Goal: Task Accomplishment & Management: Use online tool/utility

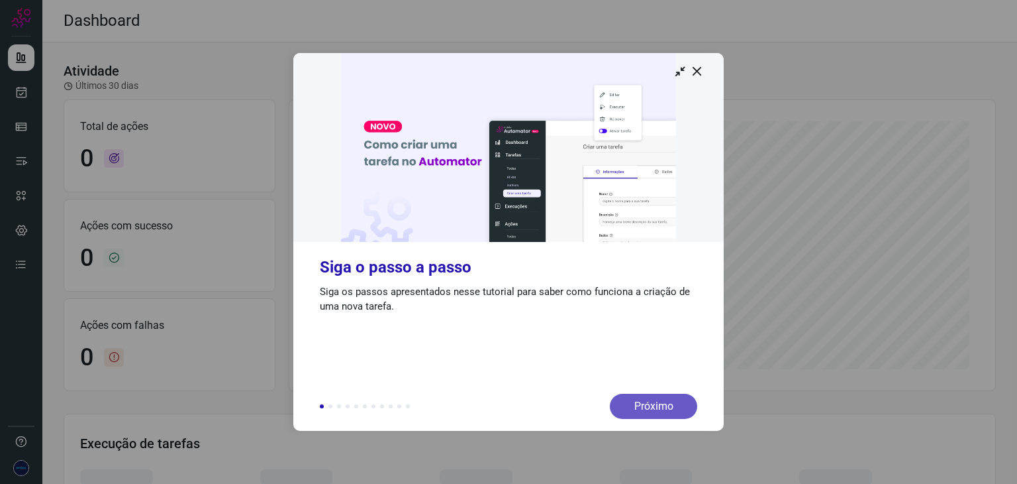
click at [667, 418] on div "Próximo" at bounding box center [653, 405] width 87 height 25
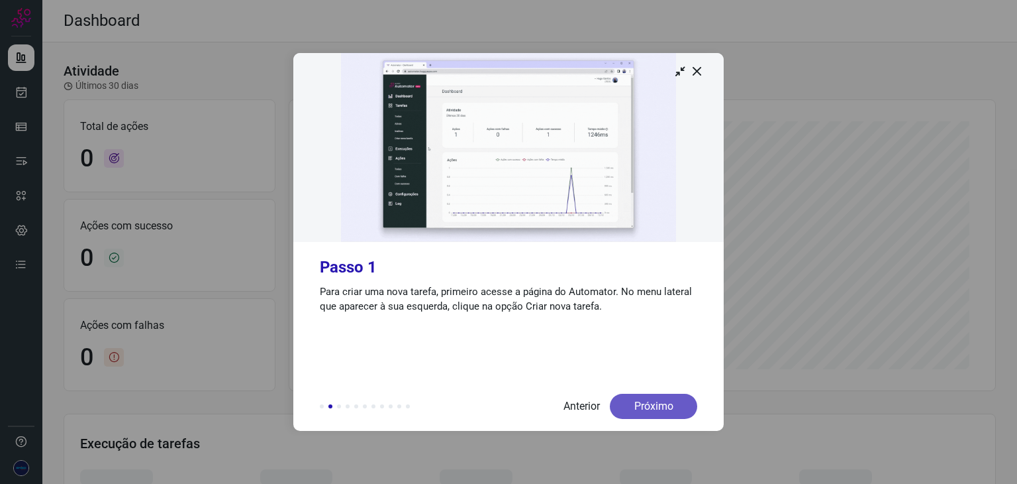
click at [665, 411] on div "Próximo" at bounding box center [653, 405] width 87 height 25
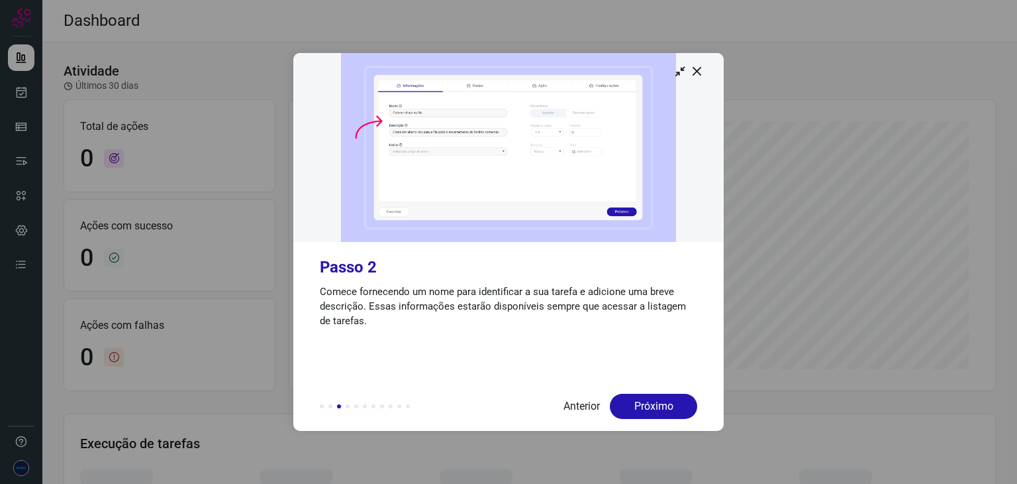
click at [665, 410] on div "Próximo" at bounding box center [653, 405] width 87 height 25
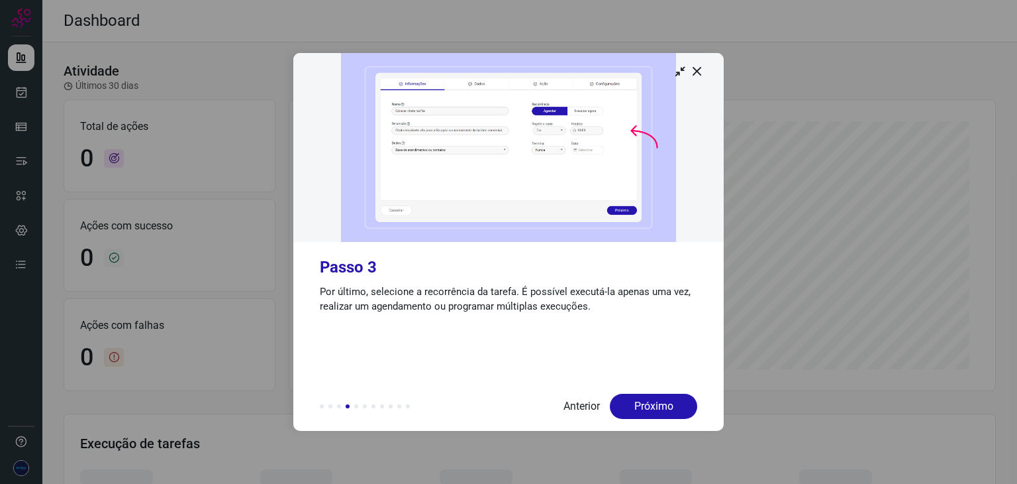
click at [665, 410] on div "Próximo" at bounding box center [653, 405] width 87 height 25
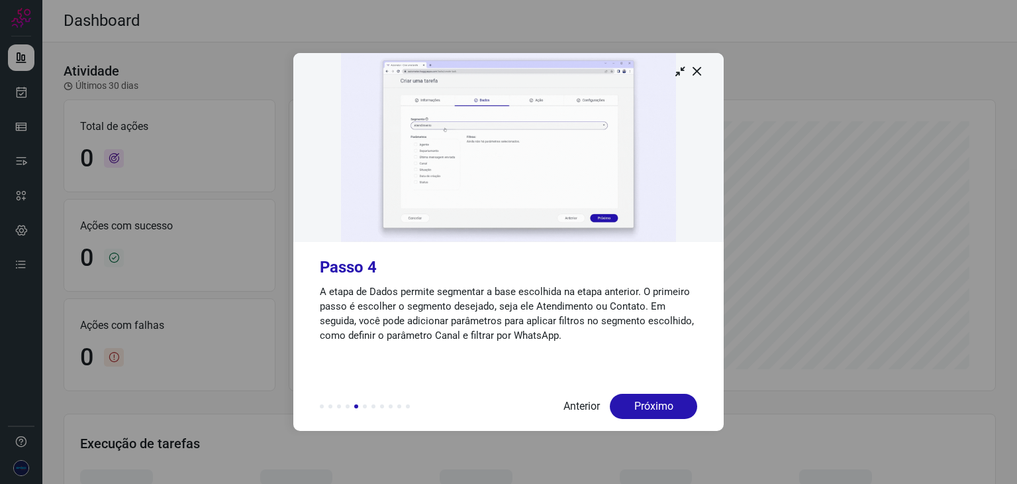
click at [665, 410] on div "Próximo" at bounding box center [653, 405] width 87 height 25
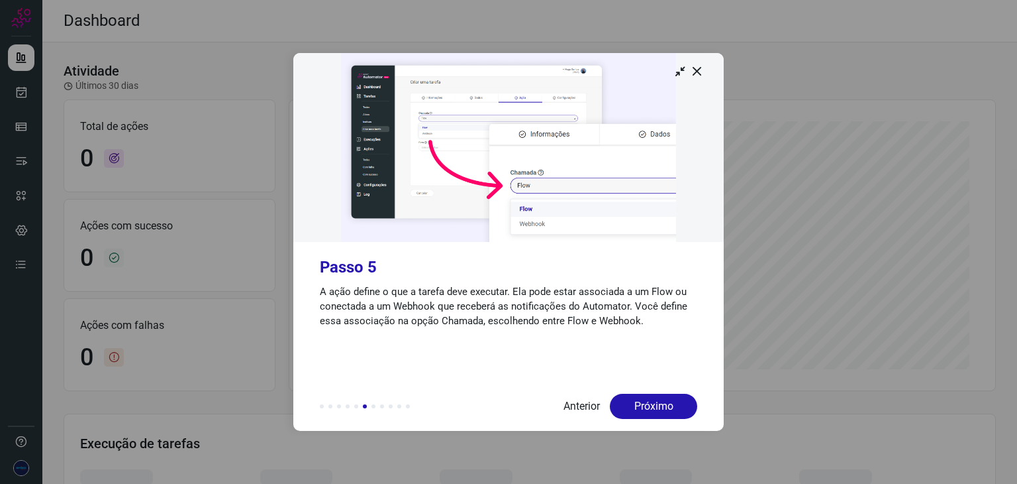
click at [665, 410] on div "Próximo" at bounding box center [653, 405] width 87 height 25
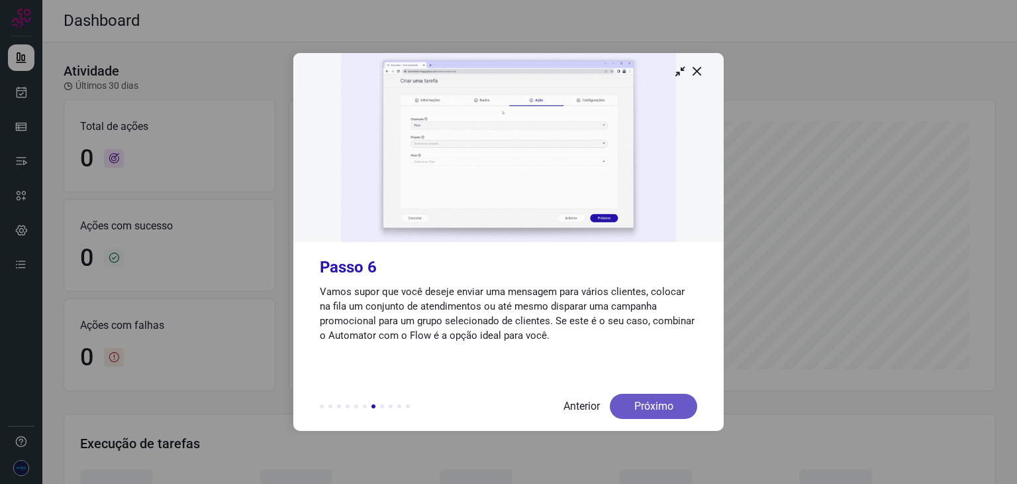
click at [665, 410] on div "Próximo" at bounding box center [653, 405] width 87 height 25
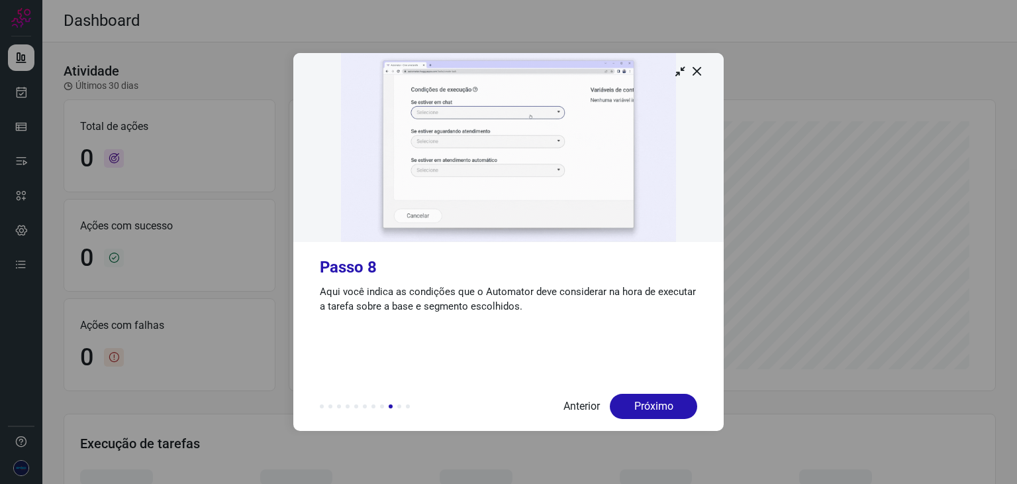
click at [699, 61] on img at bounding box center [508, 147] width 431 height 189
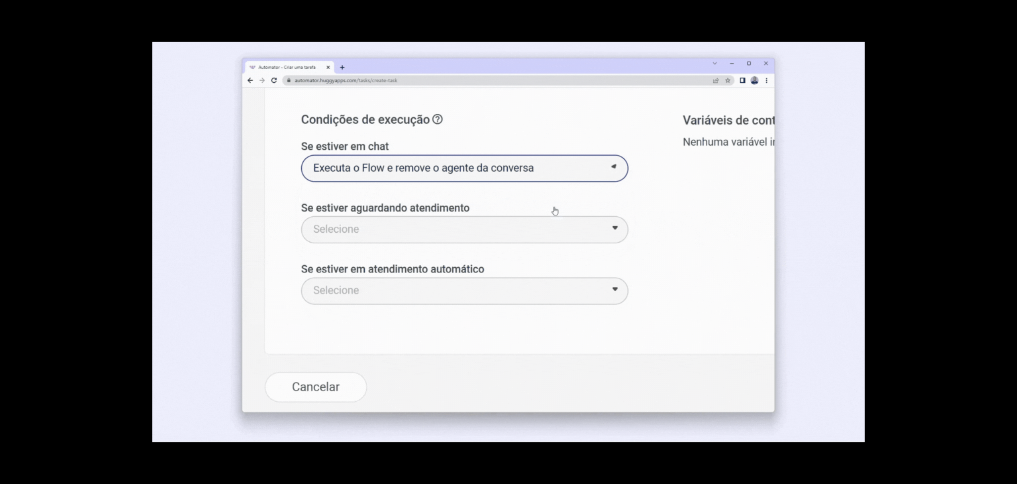
click at [897, 138] on div at bounding box center [508, 242] width 1017 height 484
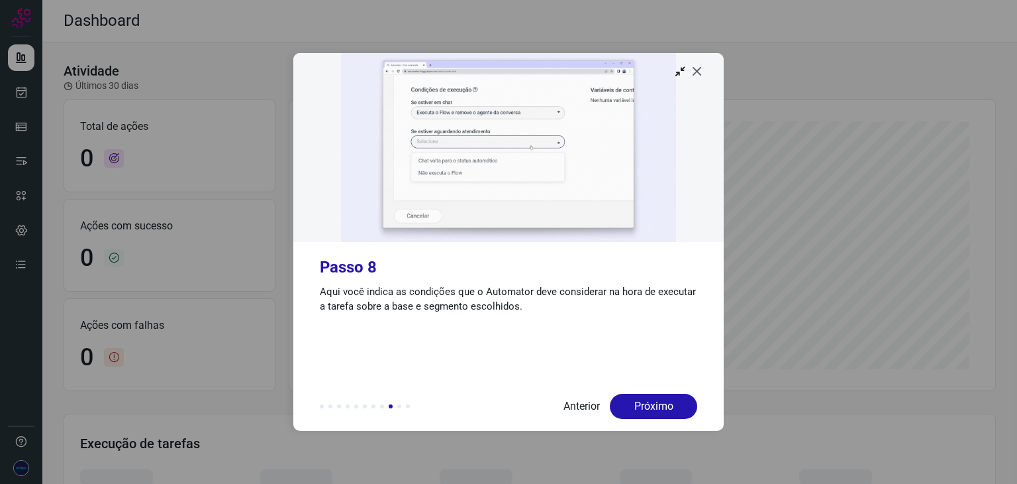
click at [697, 72] on icon at bounding box center [697, 70] width 13 height 13
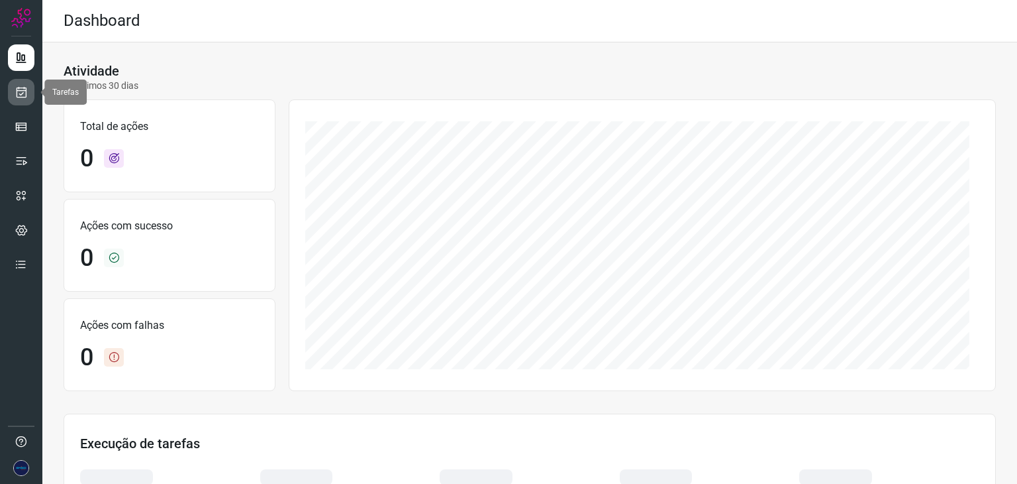
click at [16, 88] on icon at bounding box center [22, 91] width 14 height 13
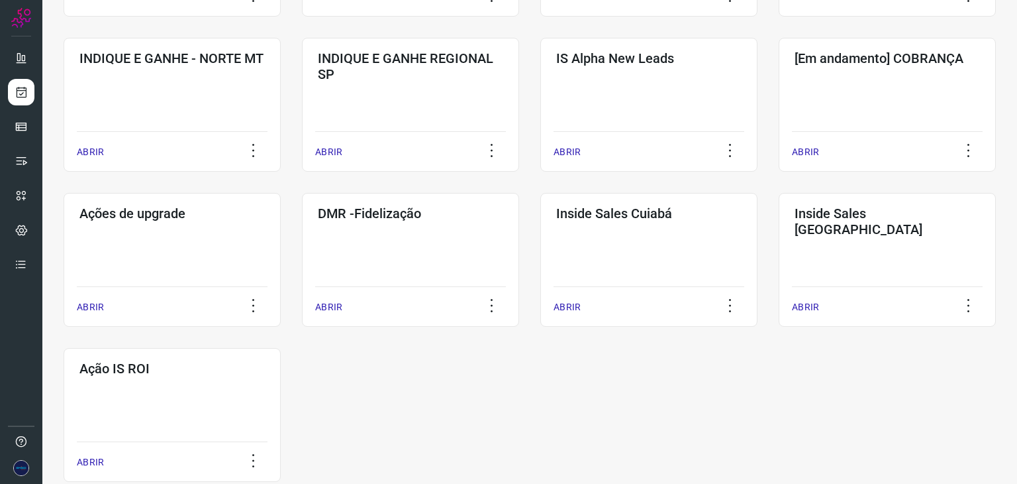
scroll to position [463, 0]
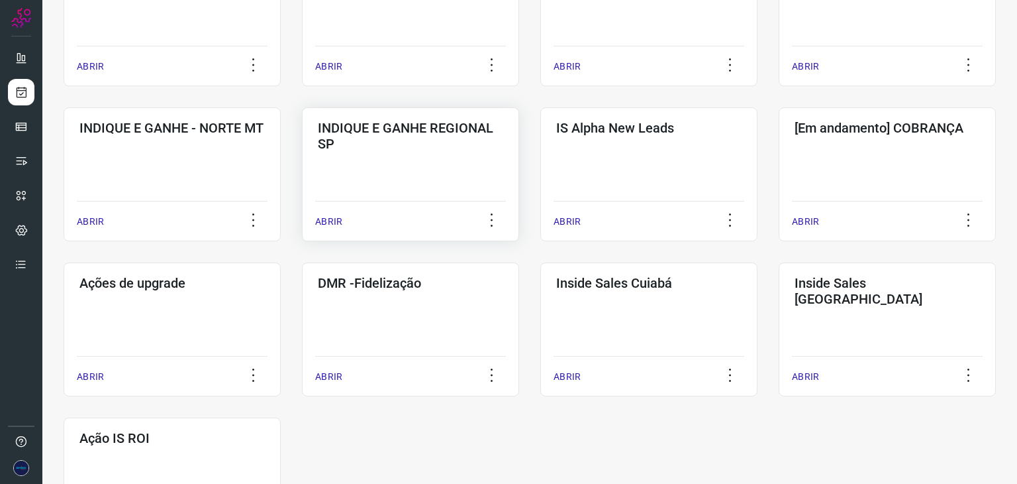
click at [321, 216] on p "ABRIR" at bounding box center [328, 222] width 27 height 14
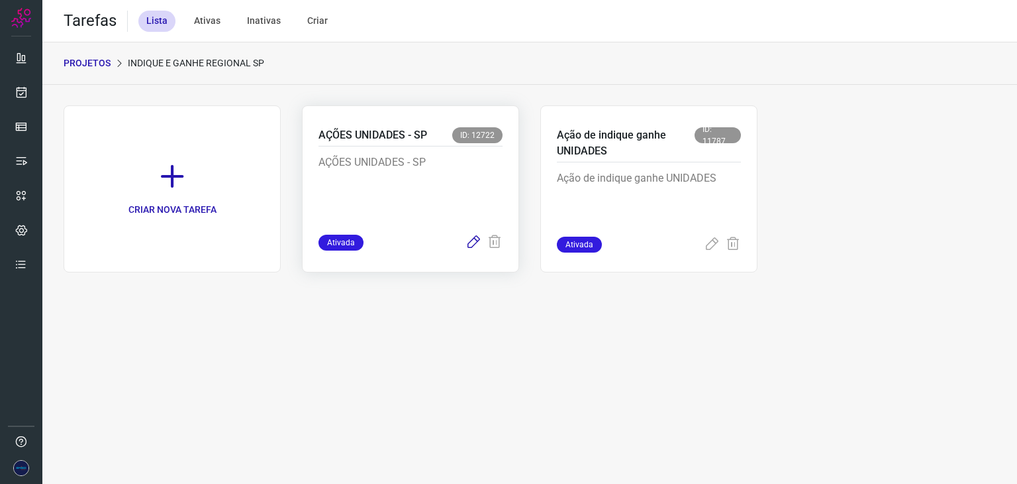
click at [478, 242] on icon at bounding box center [474, 242] width 16 height 16
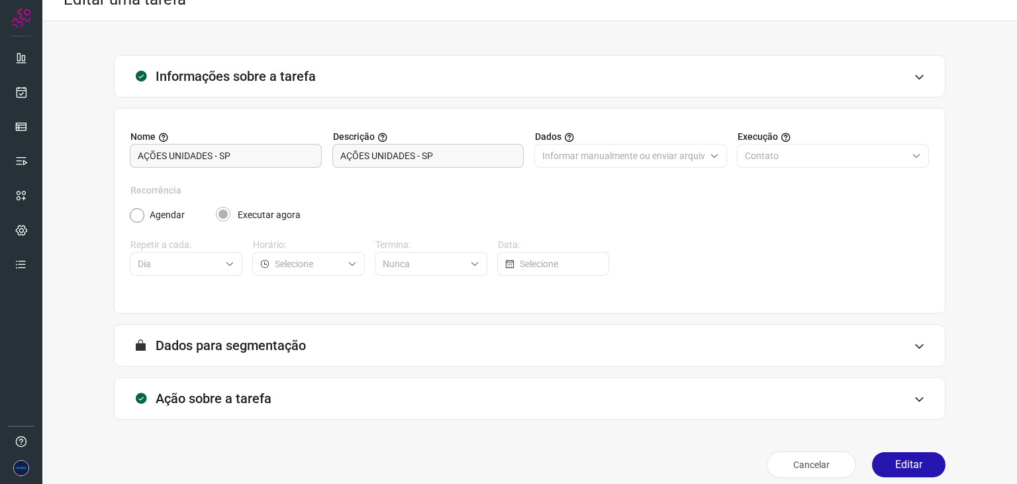
scroll to position [34, 0]
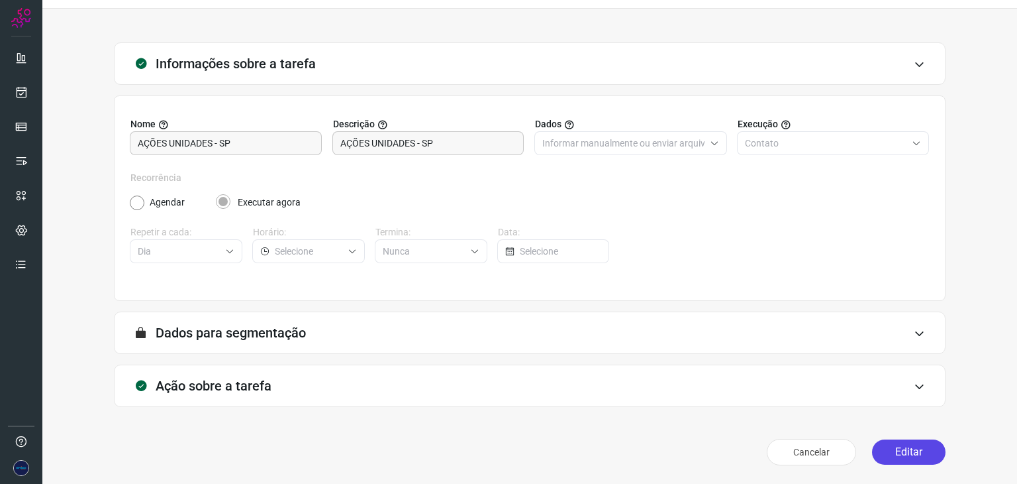
click at [872, 453] on button "Editar" at bounding box center [909, 451] width 74 height 25
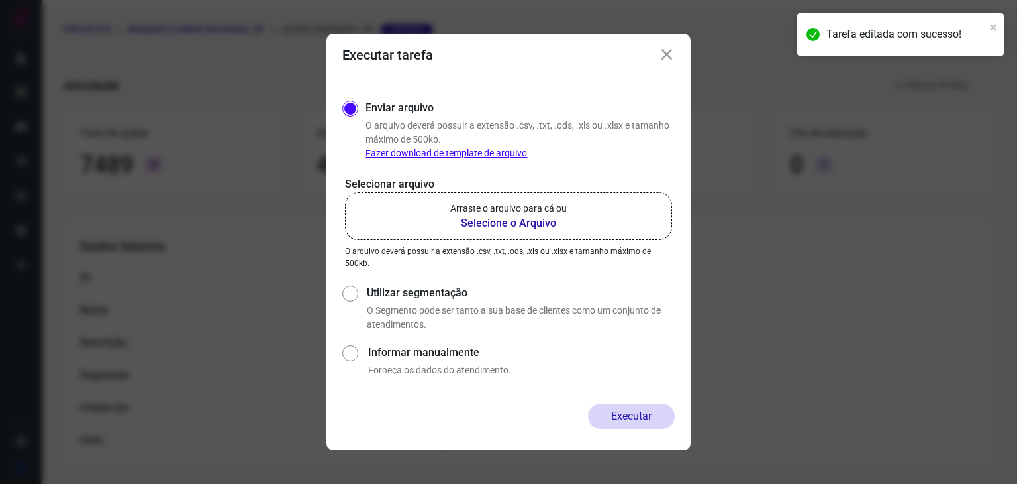
click at [515, 223] on b "Selecione o Arquivo" at bounding box center [508, 223] width 117 height 16
click at [0, 0] on input "Arraste o arquivo para cá ou Selecione o Arquivo" at bounding box center [0, 0] width 0 height 0
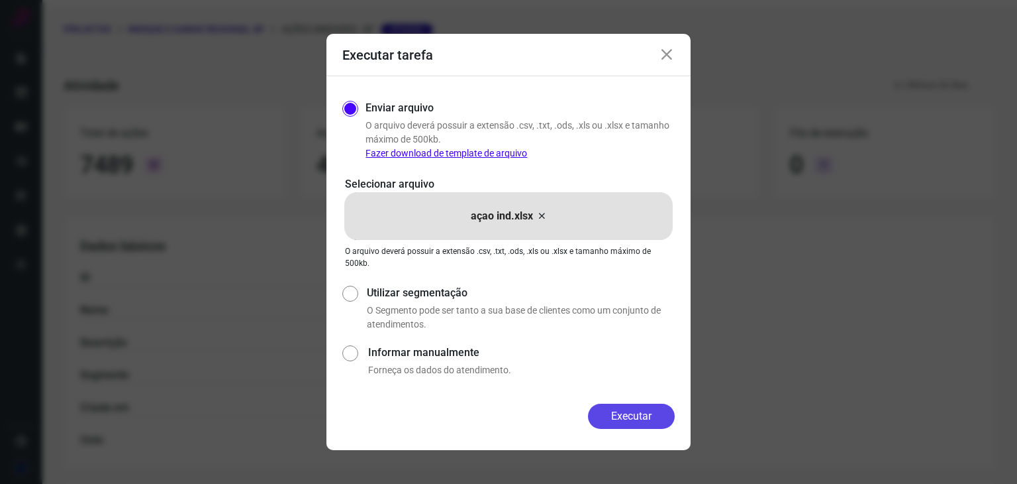
click at [627, 410] on button "Executar" at bounding box center [631, 415] width 87 height 25
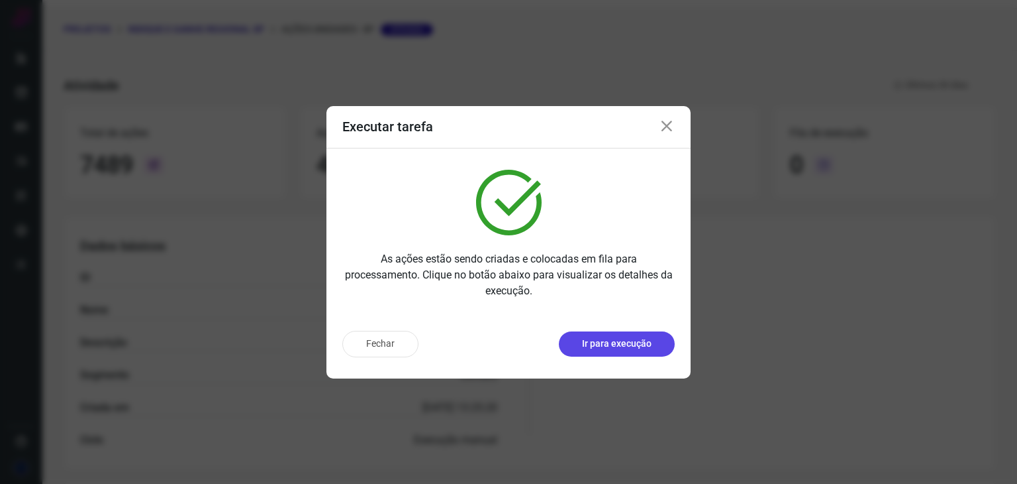
click at [611, 342] on p "Ir para execução" at bounding box center [617, 343] width 70 height 14
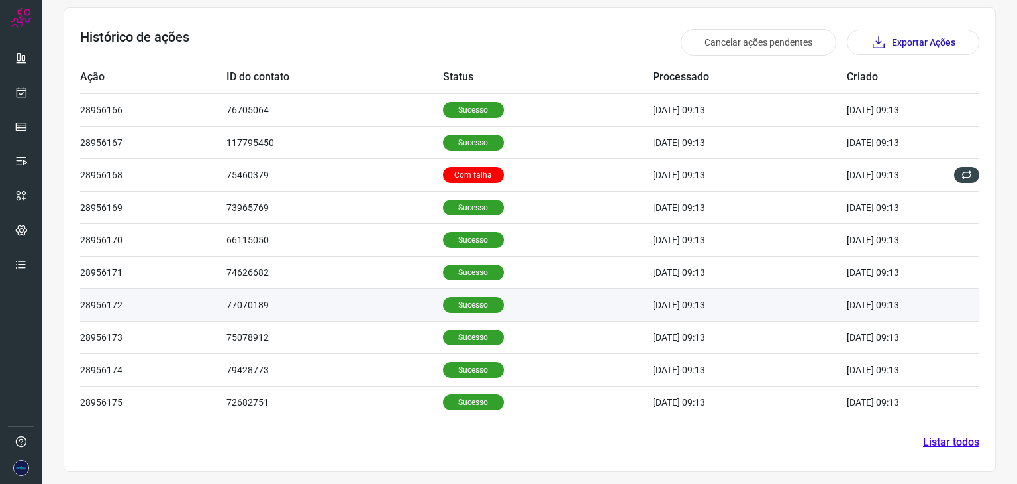
scroll to position [388, 0]
